Goal: Find specific page/section: Find specific page/section

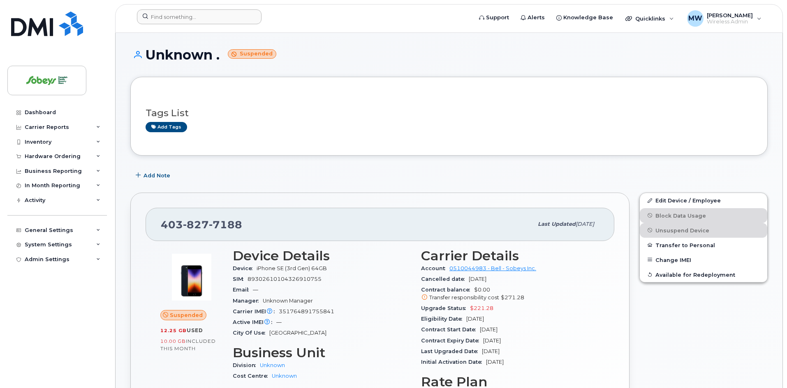
scroll to position [82, 0]
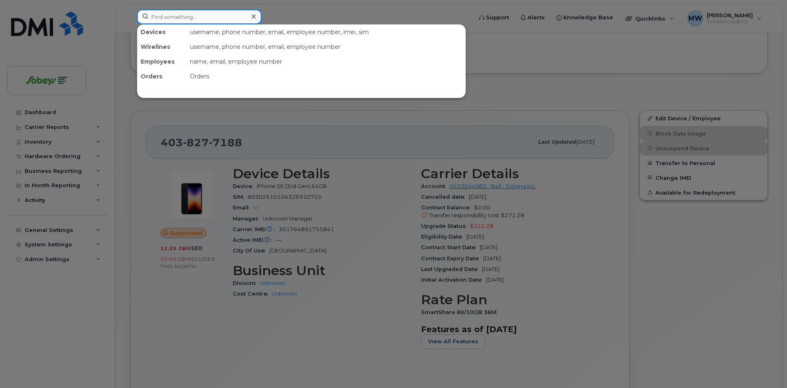
click at [236, 18] on input at bounding box center [199, 16] width 125 height 15
click at [384, 144] on div at bounding box center [393, 194] width 787 height 388
click at [175, 20] on input at bounding box center [199, 16] width 125 height 15
paste input "9028188272"
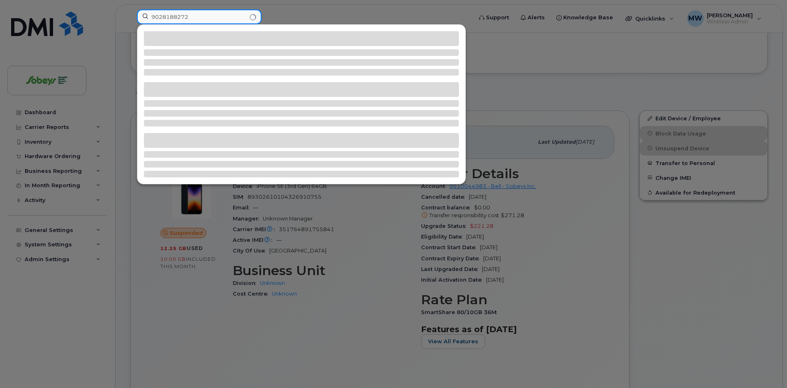
type input "9028188272"
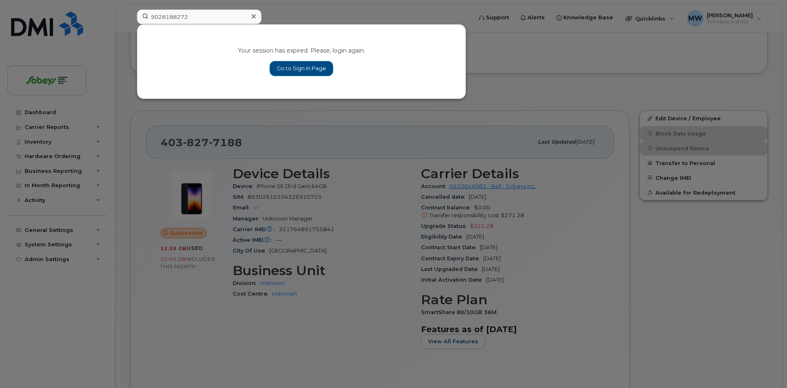
drag, startPoint x: 304, startPoint y: 71, endPoint x: 284, endPoint y: 71, distance: 20.6
click at [304, 71] on link "Go to Sign In Page" at bounding box center [301, 68] width 63 height 15
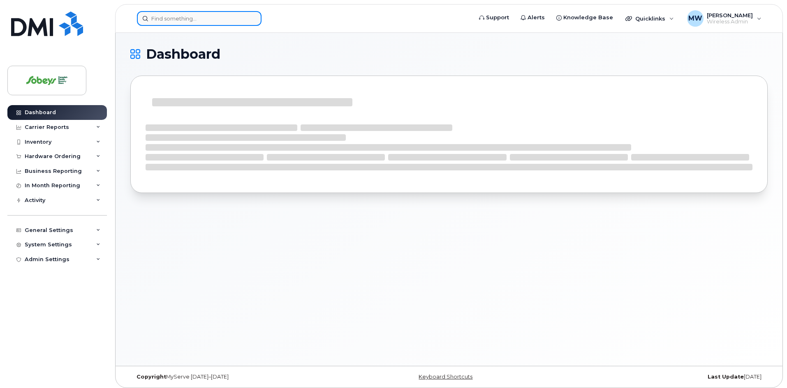
click at [171, 22] on input at bounding box center [199, 18] width 125 height 15
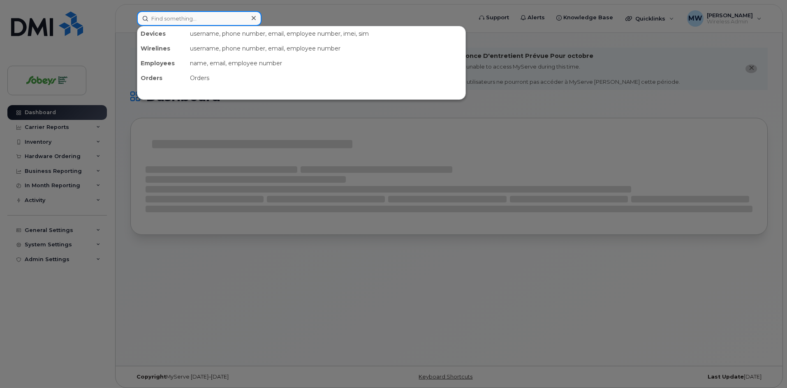
paste input "9028188272"
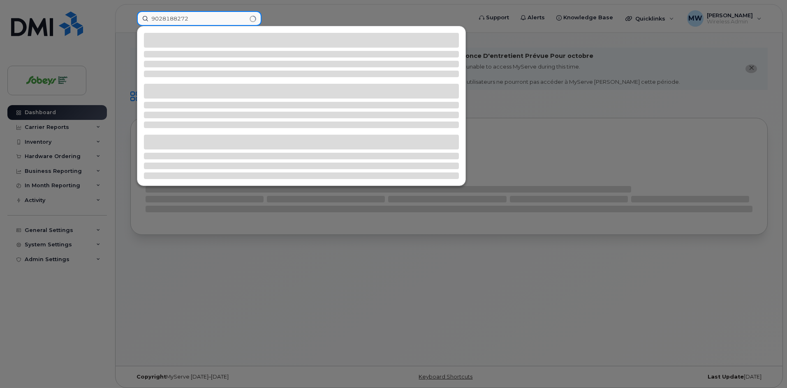
type input "9028188272"
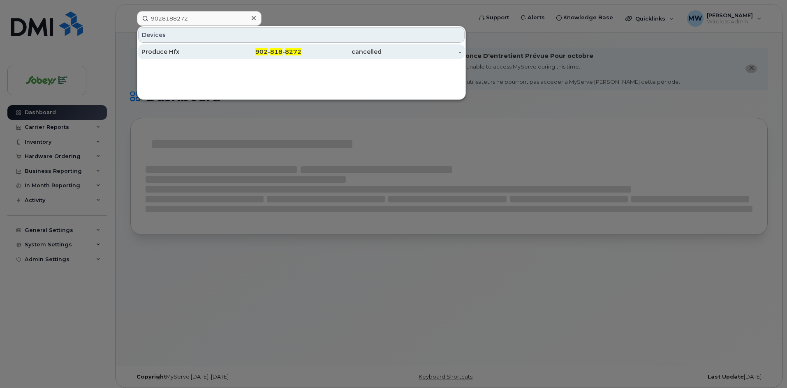
click at [171, 50] on div "Produce Hfx" at bounding box center [181, 52] width 80 height 8
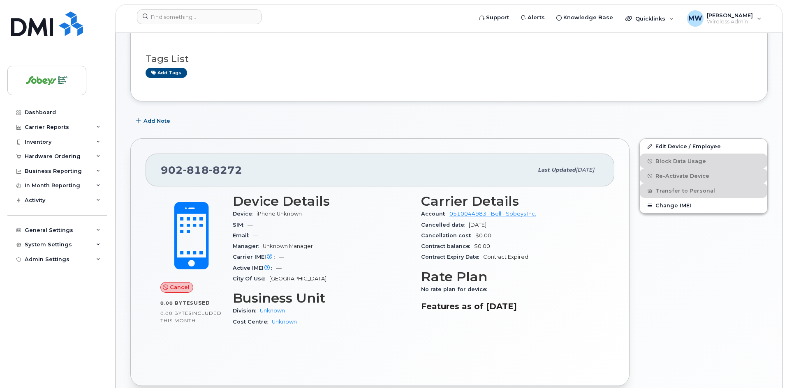
scroll to position [82, 0]
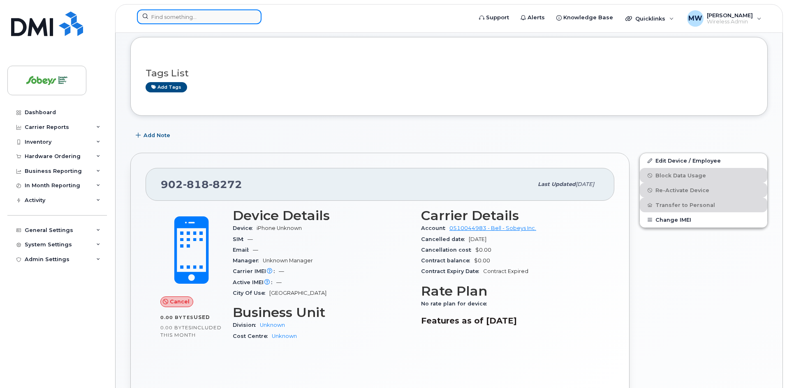
click at [183, 17] on input at bounding box center [199, 16] width 125 height 15
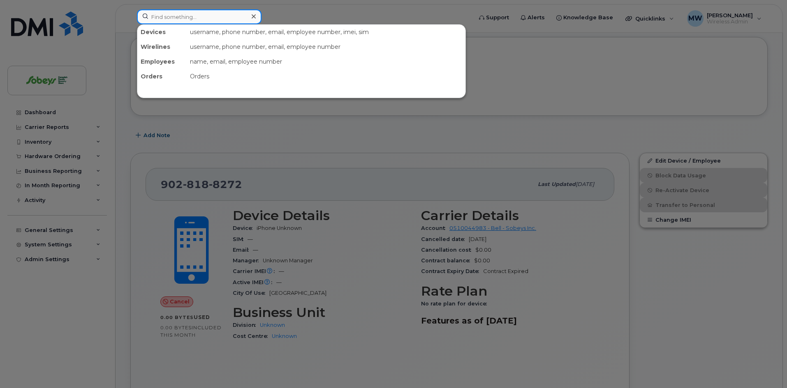
paste input "9028174243"
type input "9028174243"
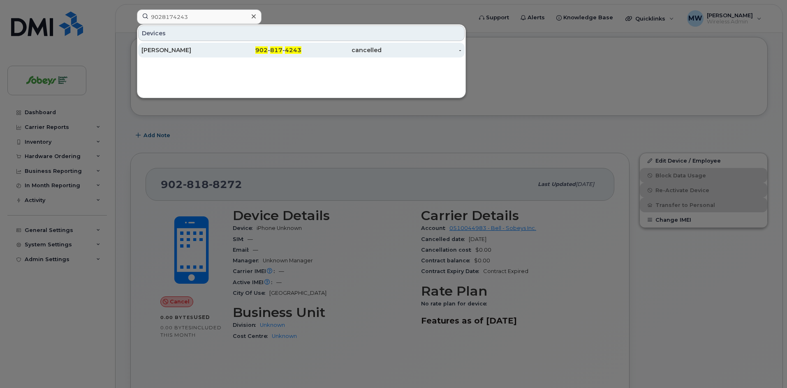
click at [184, 52] on div "[PERSON_NAME]" at bounding box center [181, 50] width 80 height 8
click at [180, 50] on div "Angela Giordani" at bounding box center [181, 50] width 80 height 8
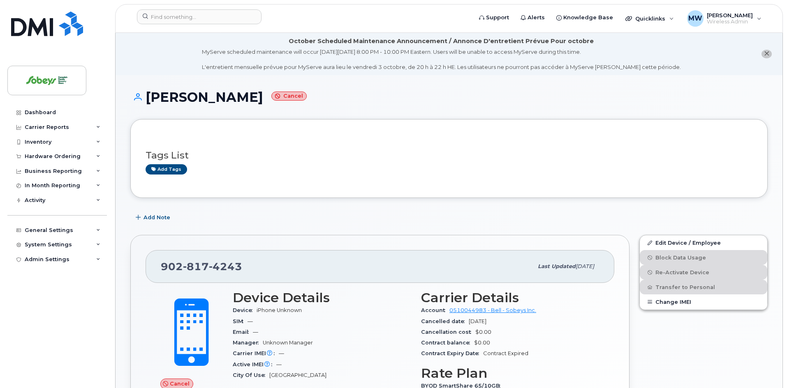
drag, startPoint x: 168, startPoint y: 53, endPoint x: 182, endPoint y: 28, distance: 28.3
click at [169, 50] on li "October Scheduled Maintenance Announcement / Annonce D'entretient Prévue Pour o…" at bounding box center [449, 54] width 667 height 42
drag, startPoint x: 183, startPoint y: 24, endPoint x: 187, endPoint y: 18, distance: 6.8
click at [186, 20] on div at bounding box center [301, 18] width 343 height 18
click at [187, 18] on input at bounding box center [199, 16] width 125 height 15
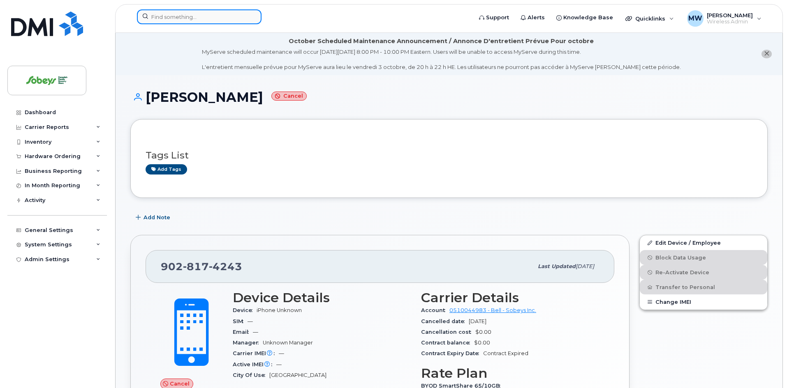
paste input "9028187170"
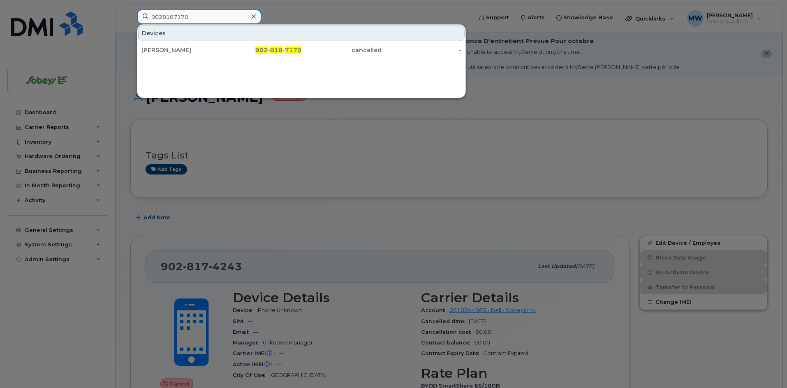
type input "9028187170"
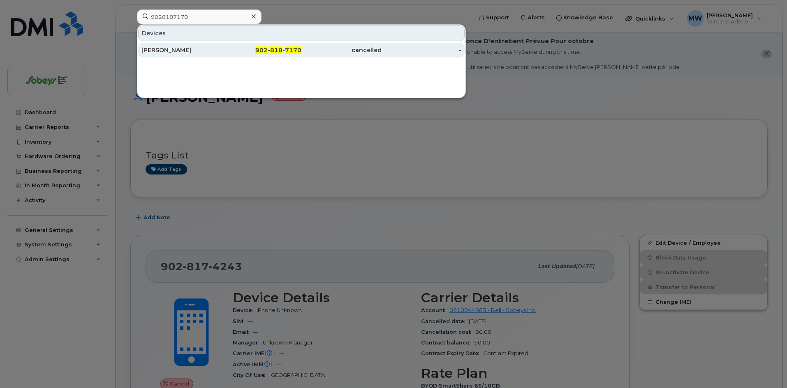
click at [172, 52] on div "Geoff Lander" at bounding box center [181, 50] width 80 height 8
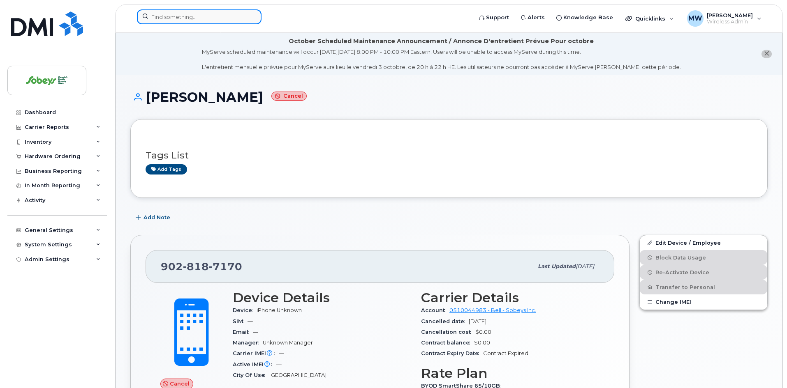
click at [192, 24] on input at bounding box center [199, 16] width 125 height 15
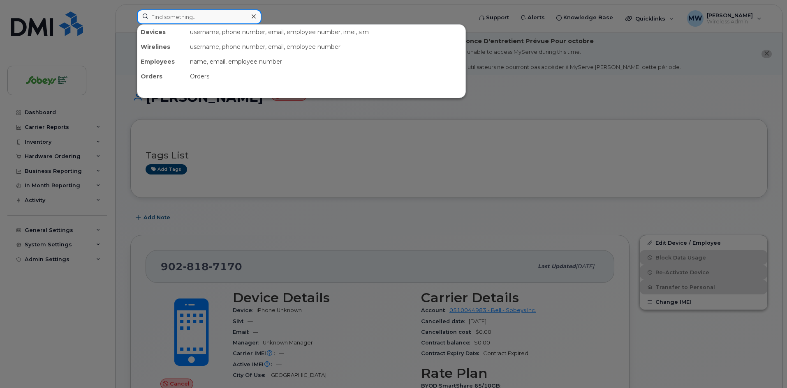
paste input "[PERSON_NAME]"
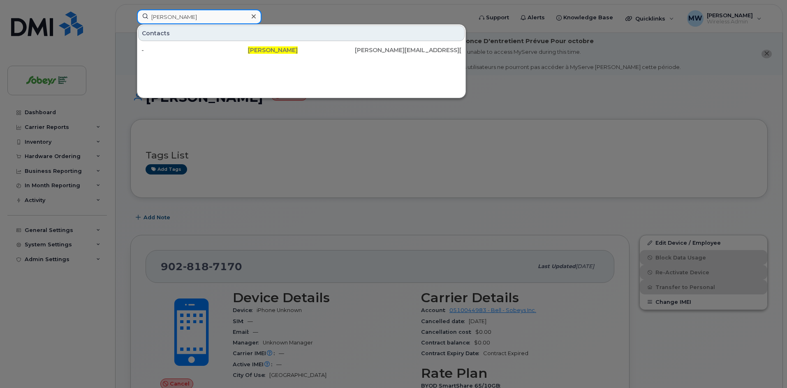
type input "[PERSON_NAME]"
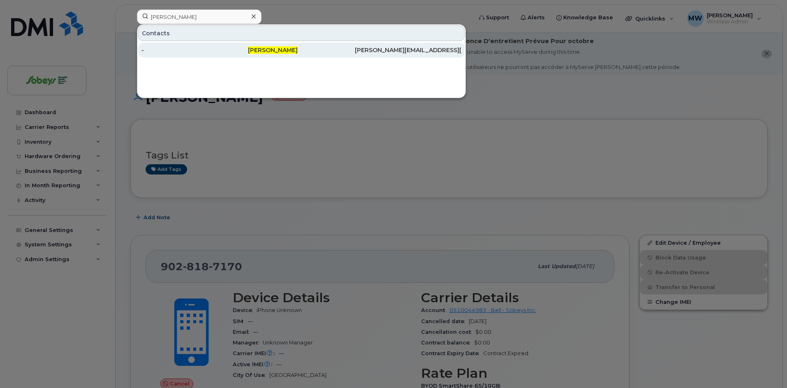
click at [272, 49] on span "[PERSON_NAME]" at bounding box center [273, 49] width 50 height 7
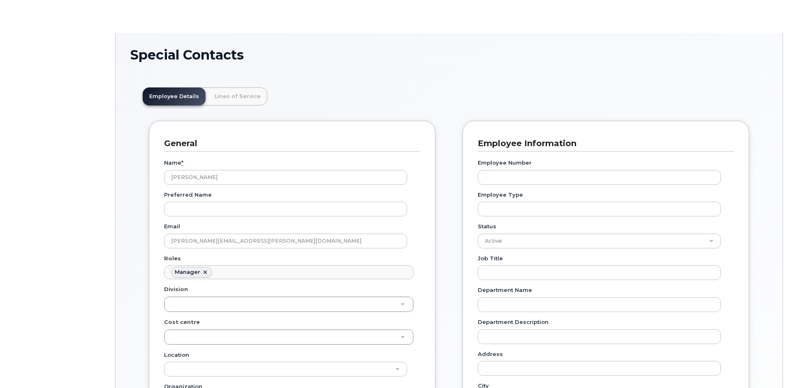
scroll to position [64, 0]
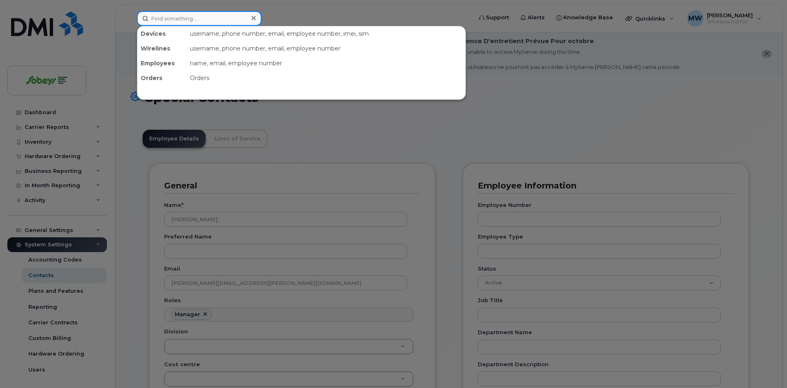
click at [189, 18] on input at bounding box center [199, 18] width 125 height 15
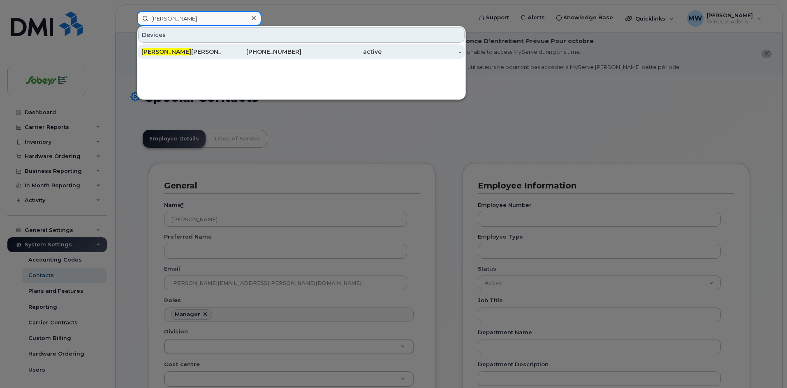
type input "[PERSON_NAME]"
click at [176, 55] on div "[PERSON_NAME]" at bounding box center [181, 52] width 80 height 8
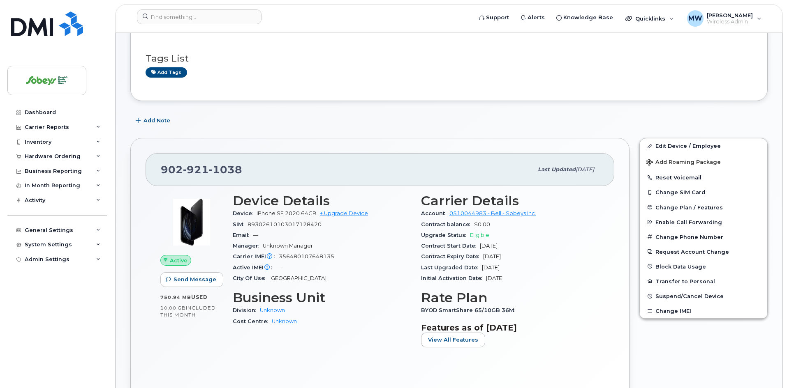
scroll to position [123, 0]
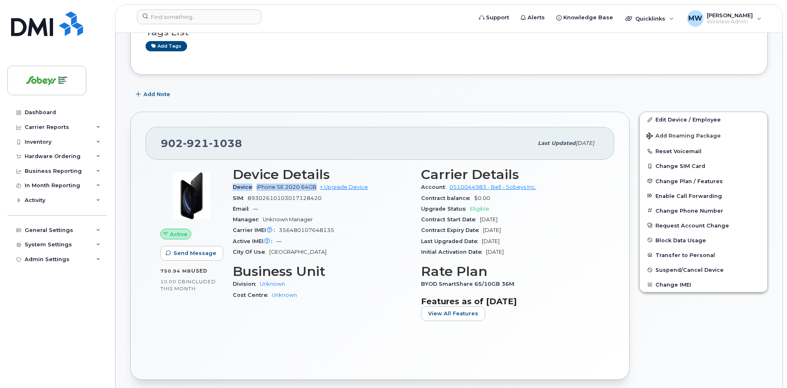
drag, startPoint x: 233, startPoint y: 187, endPoint x: 316, endPoint y: 187, distance: 82.6
click at [316, 187] on div "Device iPhone SE 2020 64GB + Upgrade Device" at bounding box center [322, 187] width 178 height 11
copy div "Device iPhone SE 2020 64GB"
